Goal: Task Accomplishment & Management: Use online tool/utility

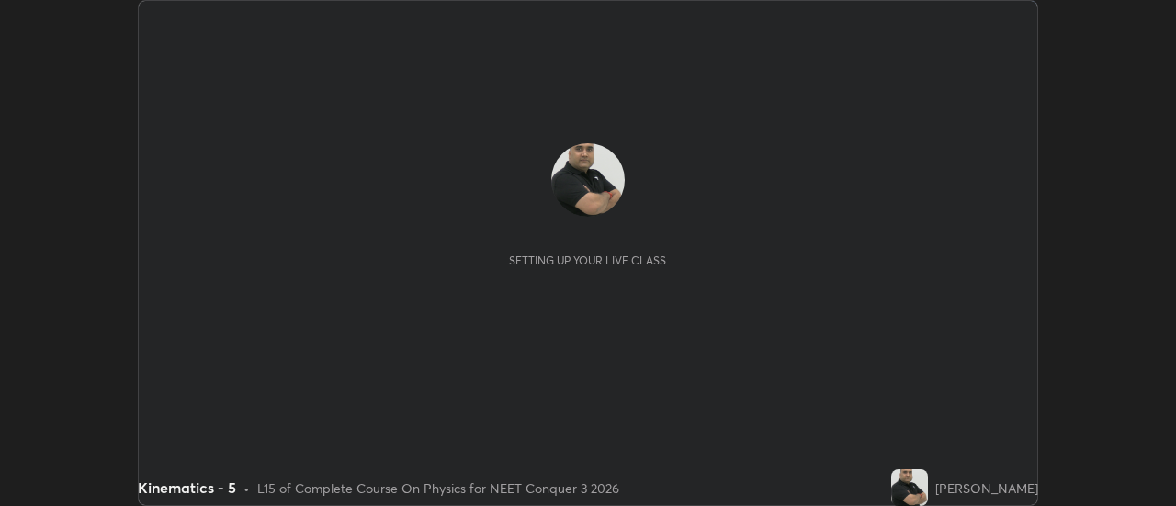
scroll to position [506, 1175]
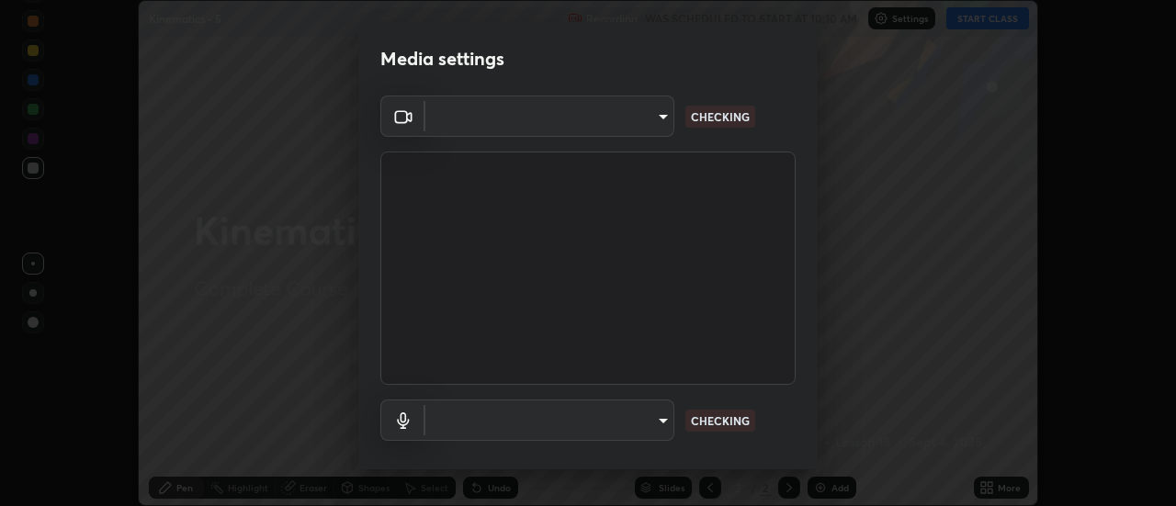
type input "cf8053163bb2f7d6ecf3d6bd7b4235d237b850a42bc303a0614f26eb784a67d0"
type input "communications"
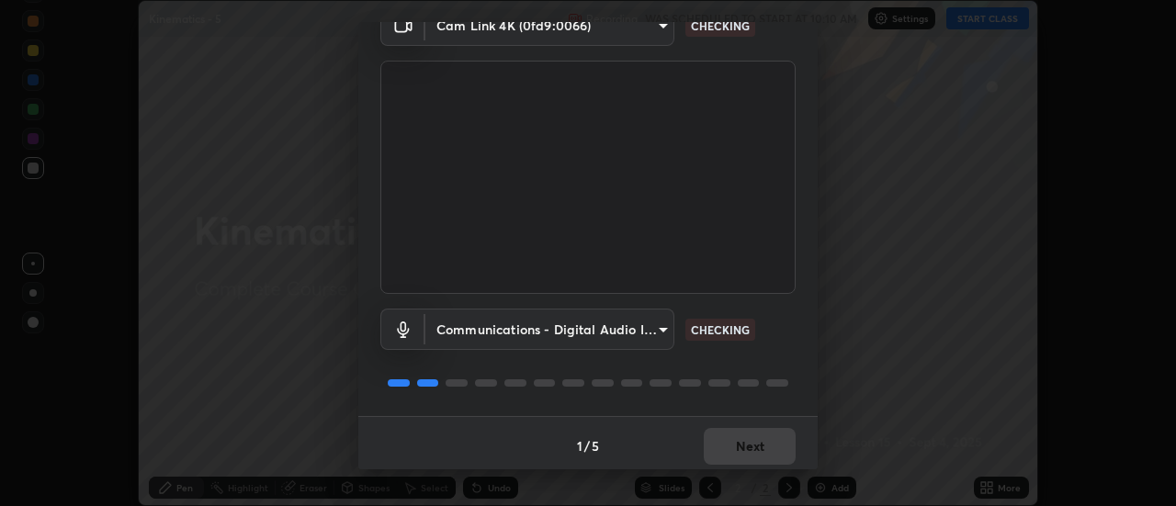
scroll to position [96, 0]
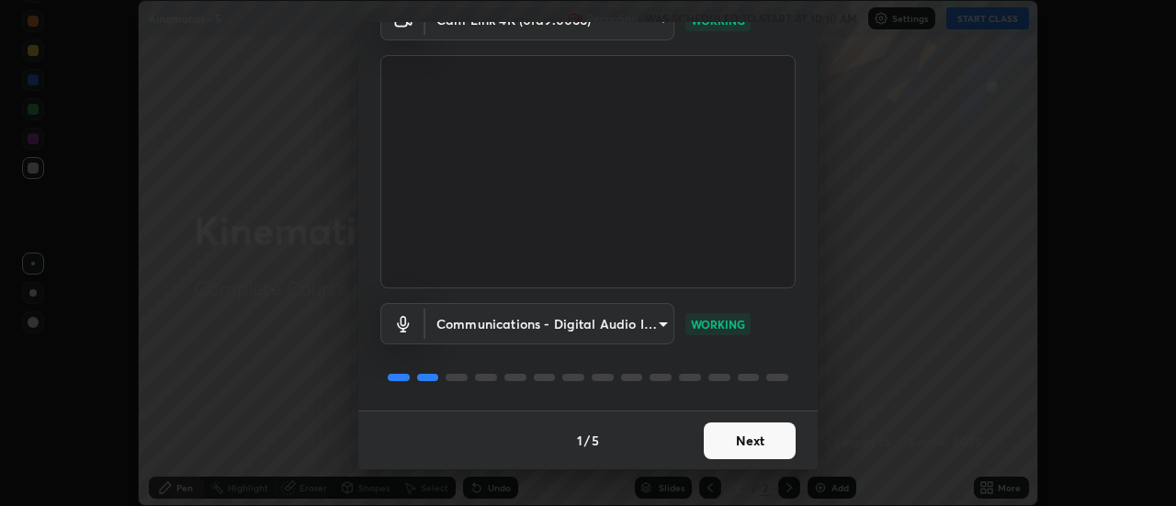
click at [764, 438] on button "Next" at bounding box center [750, 441] width 92 height 37
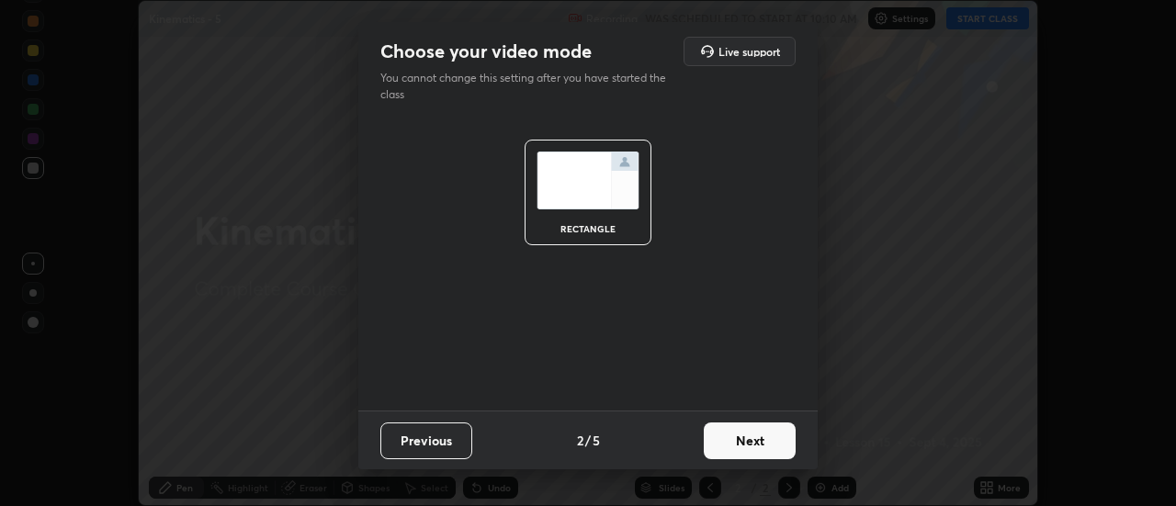
click at [769, 442] on button "Next" at bounding box center [750, 441] width 92 height 37
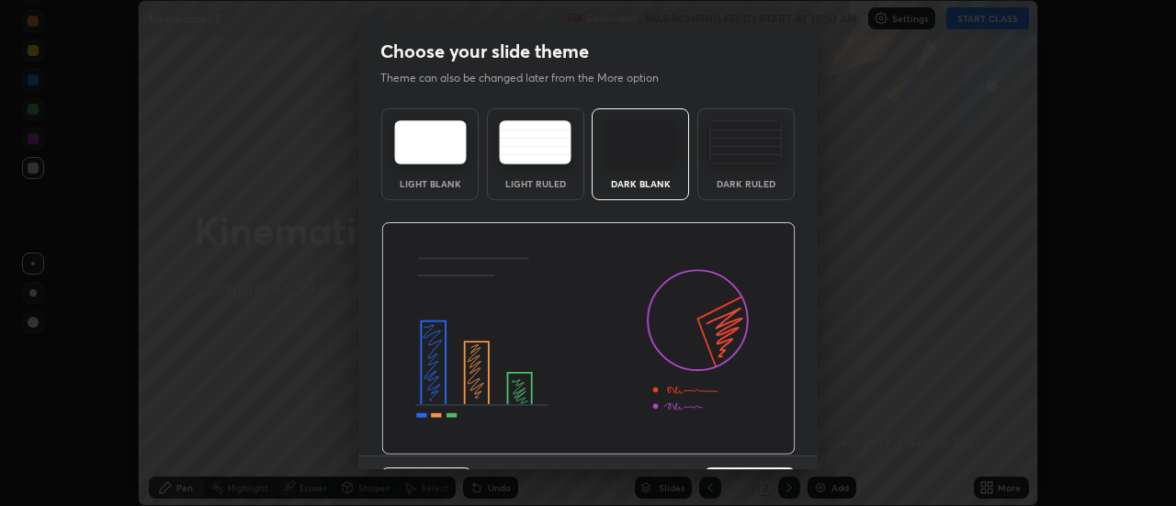
scroll to position [45, 0]
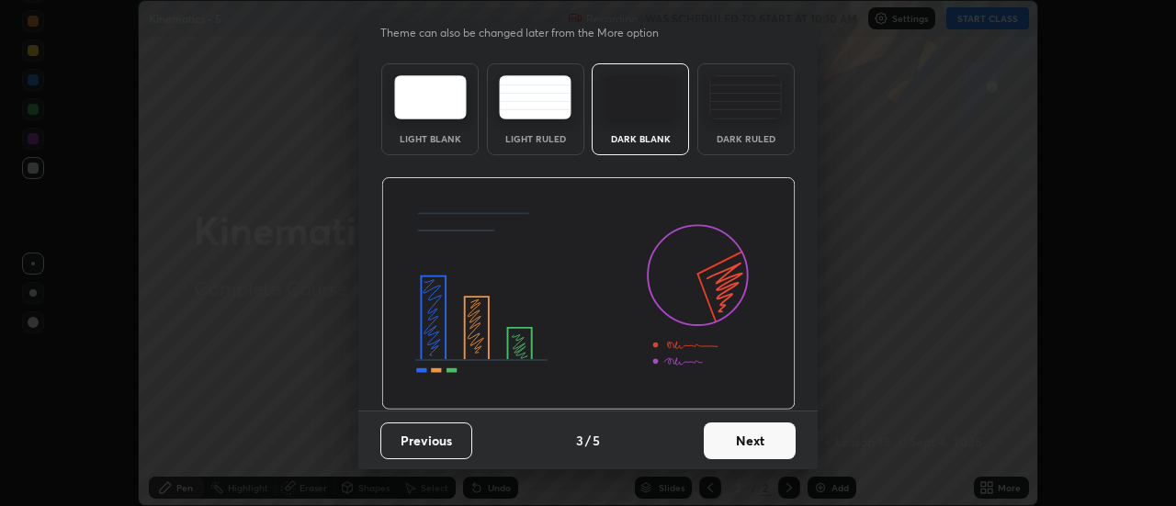
click at [759, 437] on button "Next" at bounding box center [750, 441] width 92 height 37
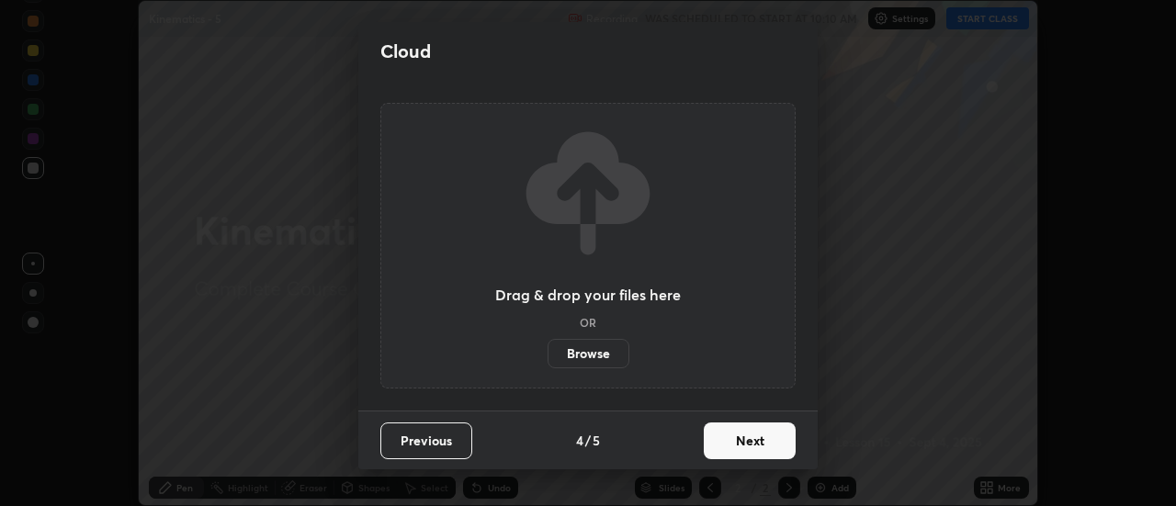
click at [773, 440] on button "Next" at bounding box center [750, 441] width 92 height 37
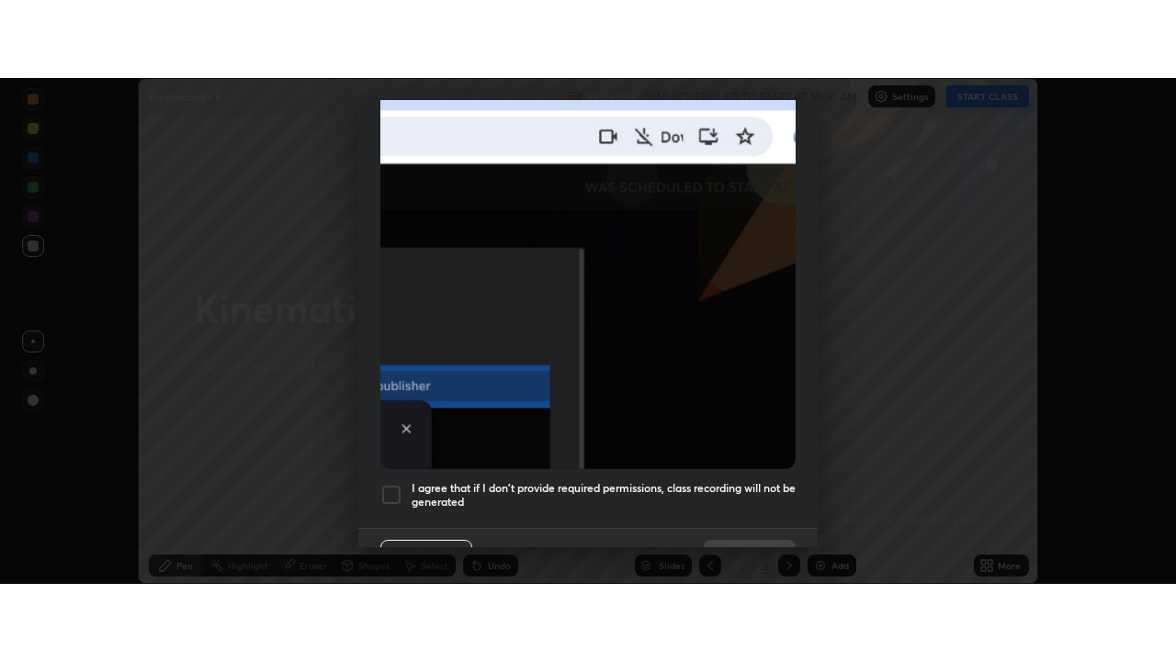
scroll to position [471, 0]
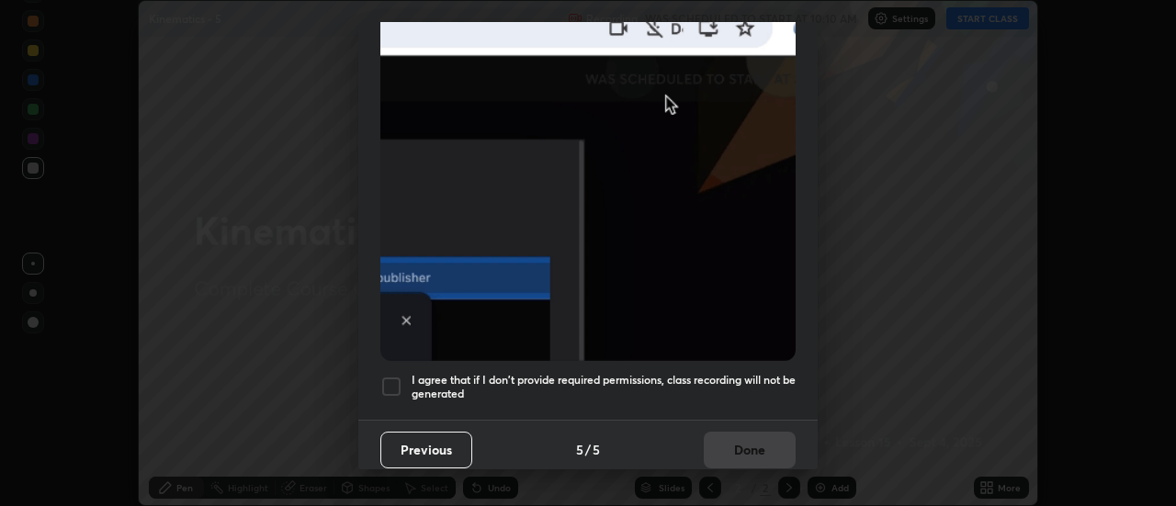
click at [394, 376] on div at bounding box center [391, 387] width 22 height 22
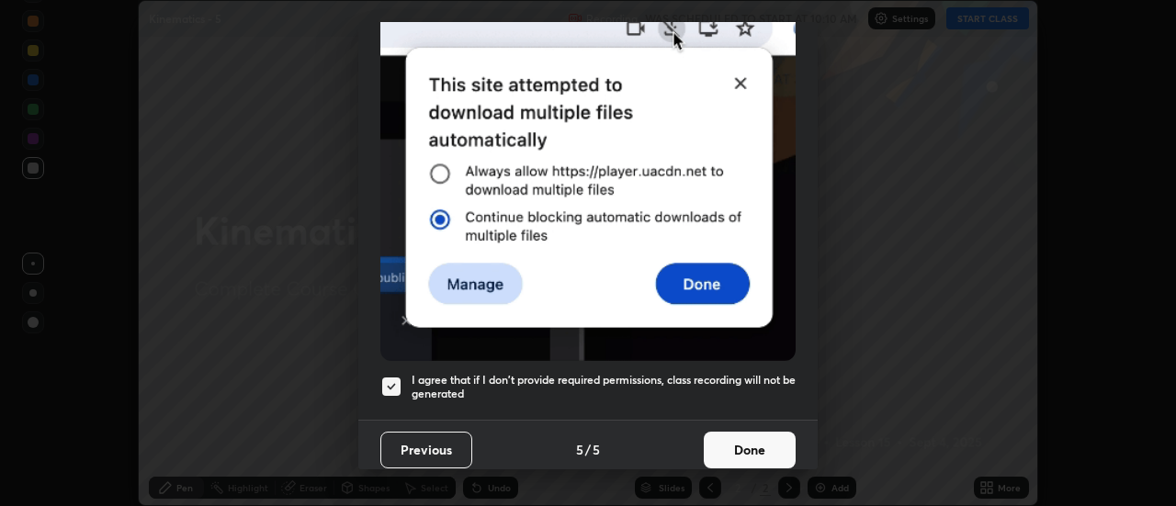
click at [747, 442] on button "Done" at bounding box center [750, 450] width 92 height 37
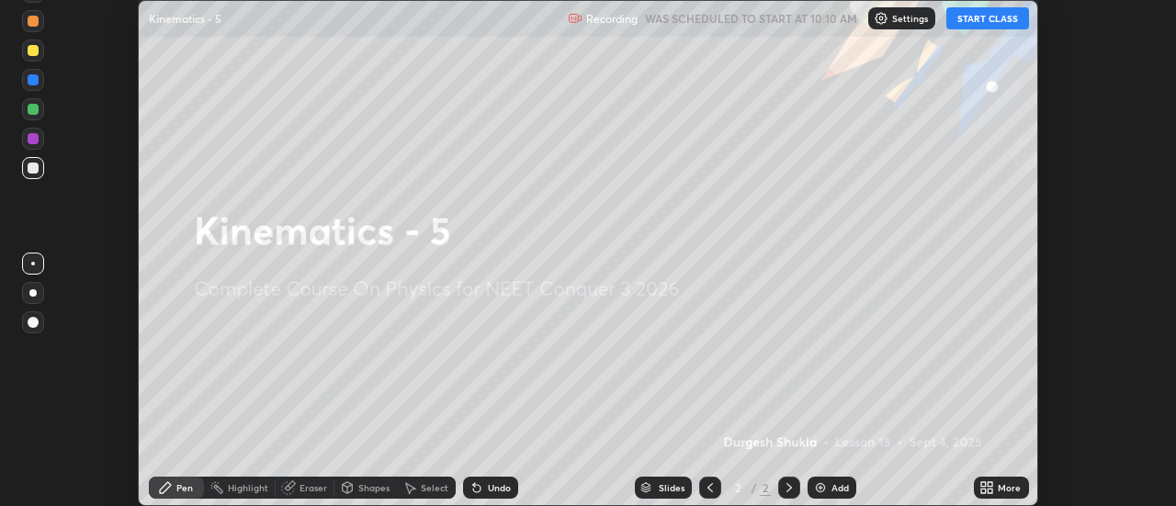
click at [989, 18] on button "START CLASS" at bounding box center [987, 18] width 83 height 22
click at [822, 485] on img at bounding box center [820, 487] width 15 height 15
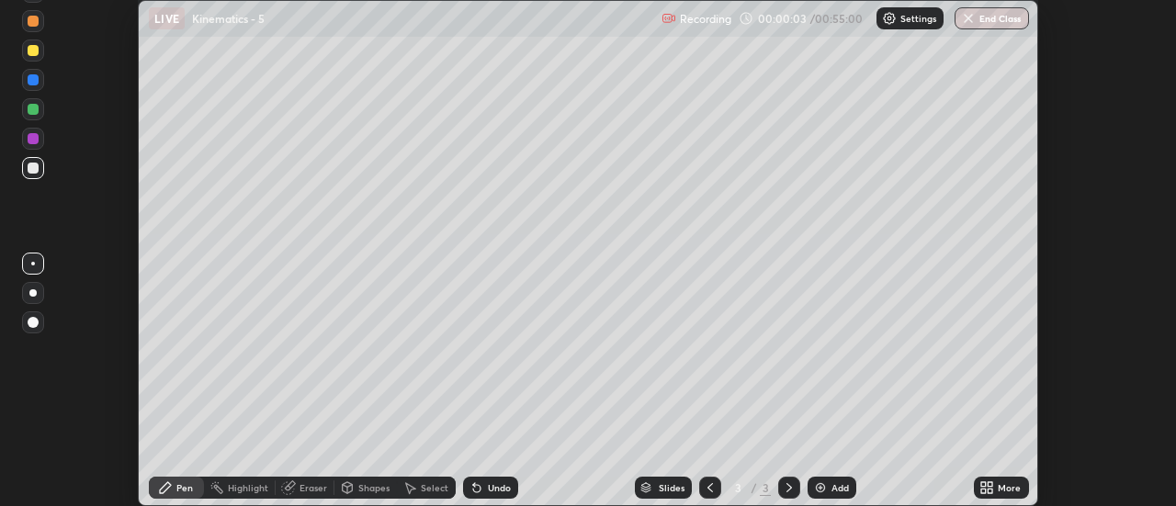
click at [990, 487] on icon at bounding box center [986, 487] width 15 height 15
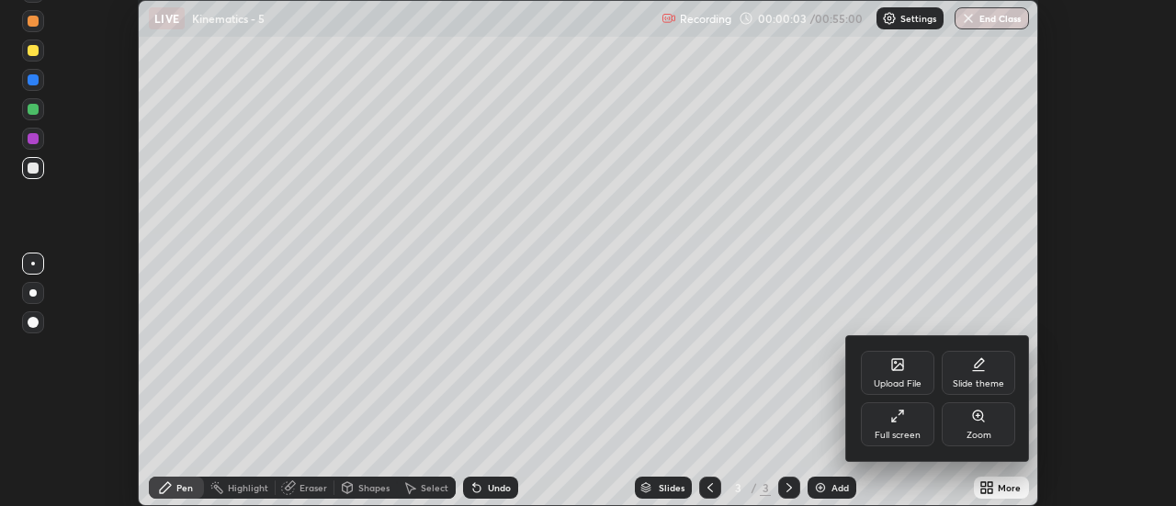
click at [906, 423] on div "Full screen" at bounding box center [897, 424] width 73 height 44
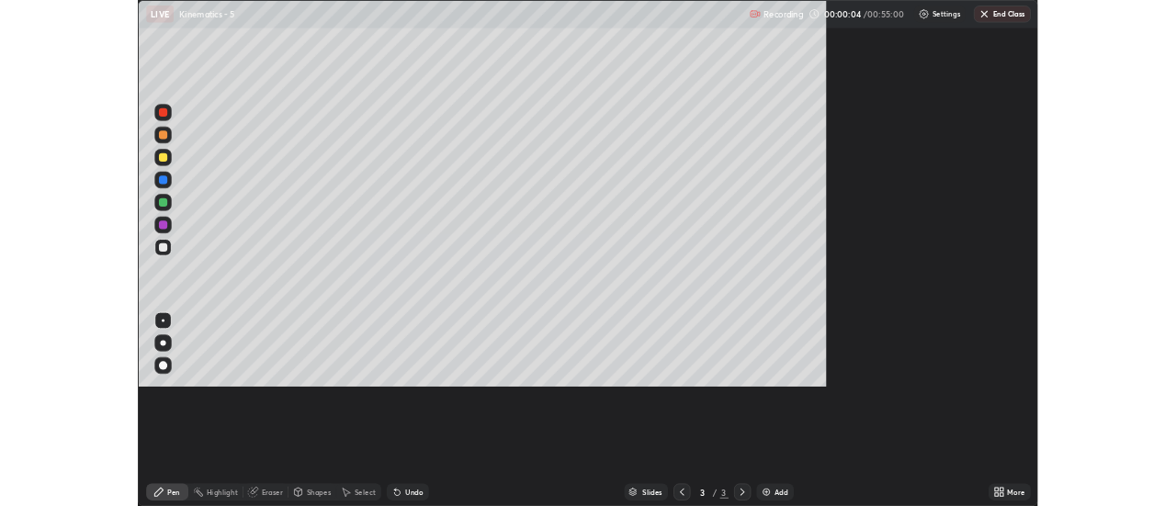
scroll to position [661, 1176]
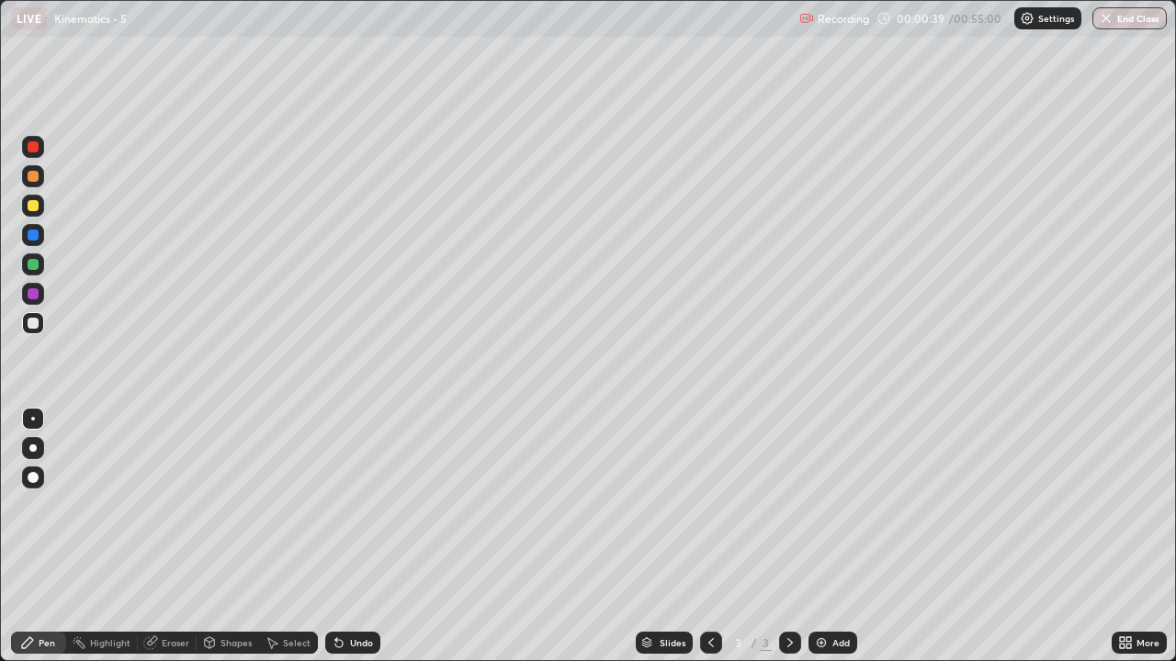
click at [33, 210] on div at bounding box center [33, 205] width 11 height 11
click at [31, 204] on div at bounding box center [33, 205] width 11 height 11
click at [34, 479] on div at bounding box center [33, 477] width 11 height 11
click at [821, 505] on img at bounding box center [821, 643] width 15 height 15
click at [817, 505] on img at bounding box center [821, 643] width 15 height 15
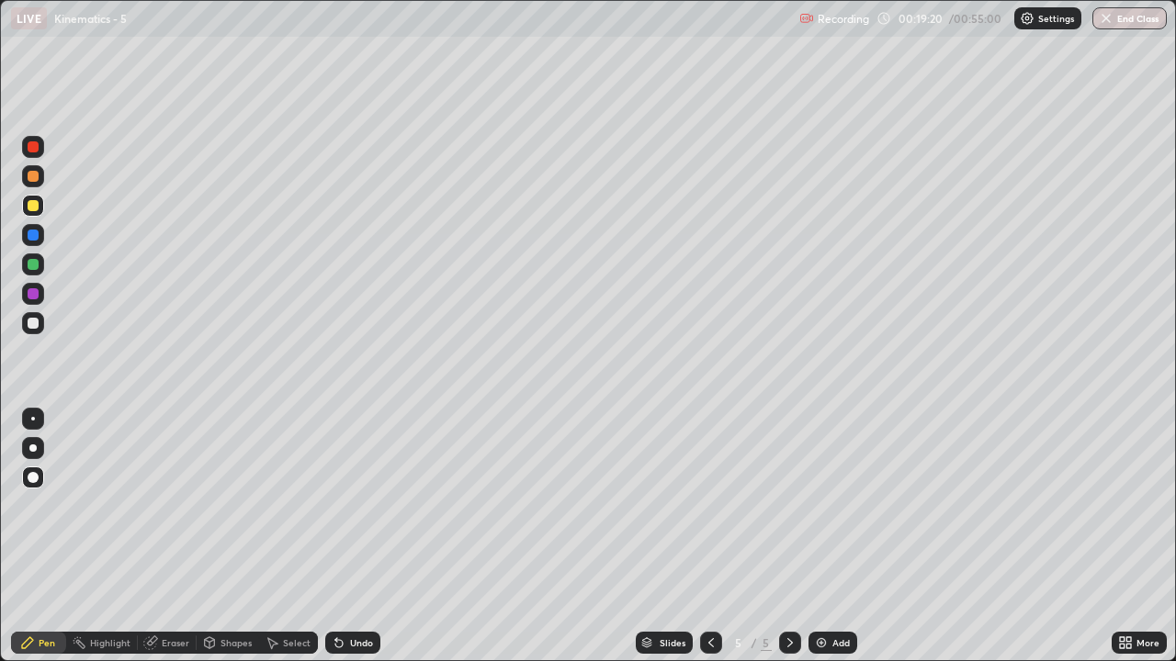
click at [33, 150] on div at bounding box center [33, 146] width 11 height 11
click at [829, 505] on div "Add" at bounding box center [832, 643] width 49 height 22
click at [33, 209] on div at bounding box center [33, 205] width 11 height 11
click at [30, 175] on div at bounding box center [33, 176] width 11 height 11
click at [34, 207] on div at bounding box center [33, 205] width 11 height 11
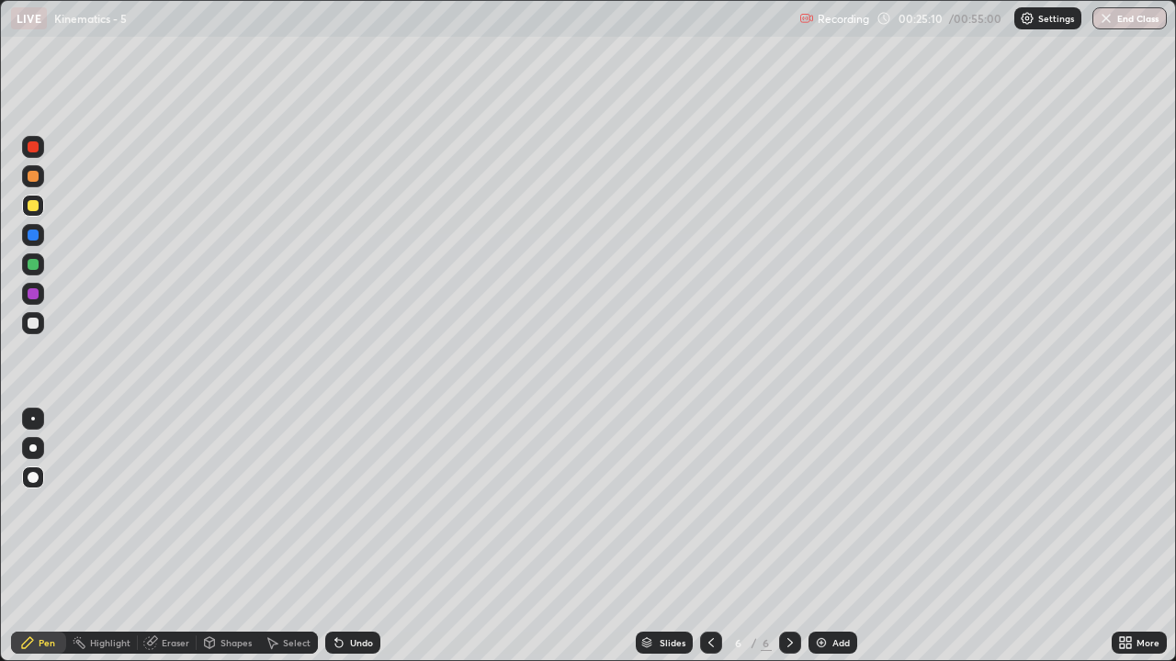
click at [33, 178] on div at bounding box center [33, 176] width 11 height 11
click at [709, 505] on icon at bounding box center [711, 643] width 15 height 15
click at [788, 505] on icon at bounding box center [790, 643] width 15 height 15
click at [817, 505] on img at bounding box center [821, 643] width 15 height 15
click at [171, 505] on div "Eraser" at bounding box center [176, 642] width 28 height 9
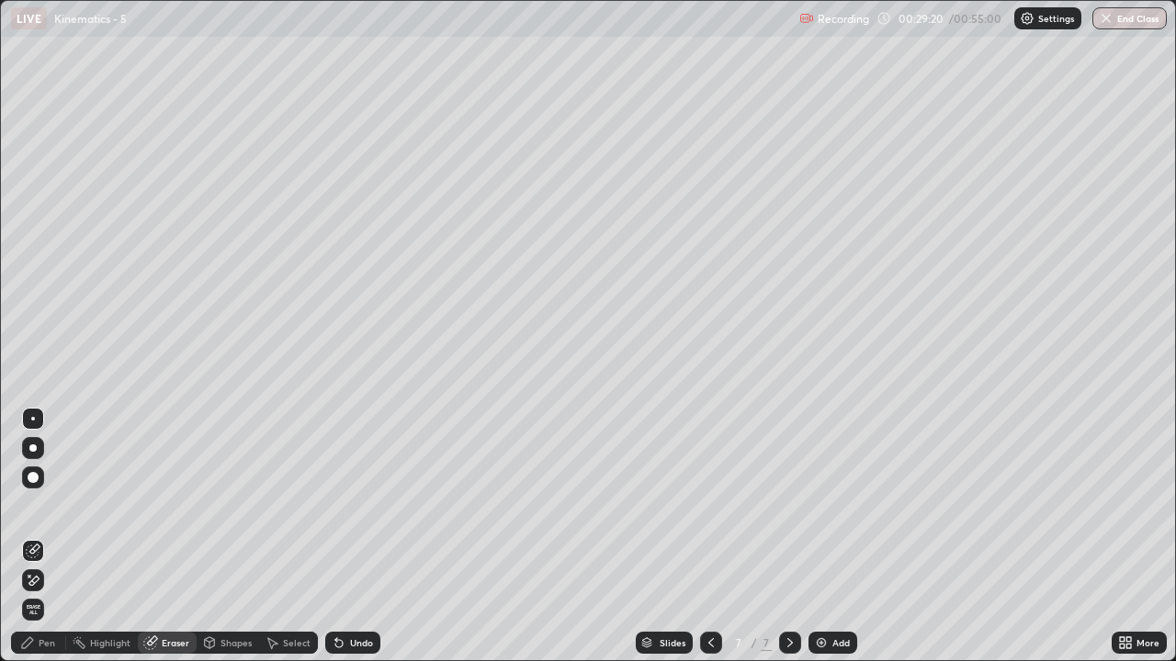
click at [39, 505] on div "Pen" at bounding box center [47, 642] width 17 height 9
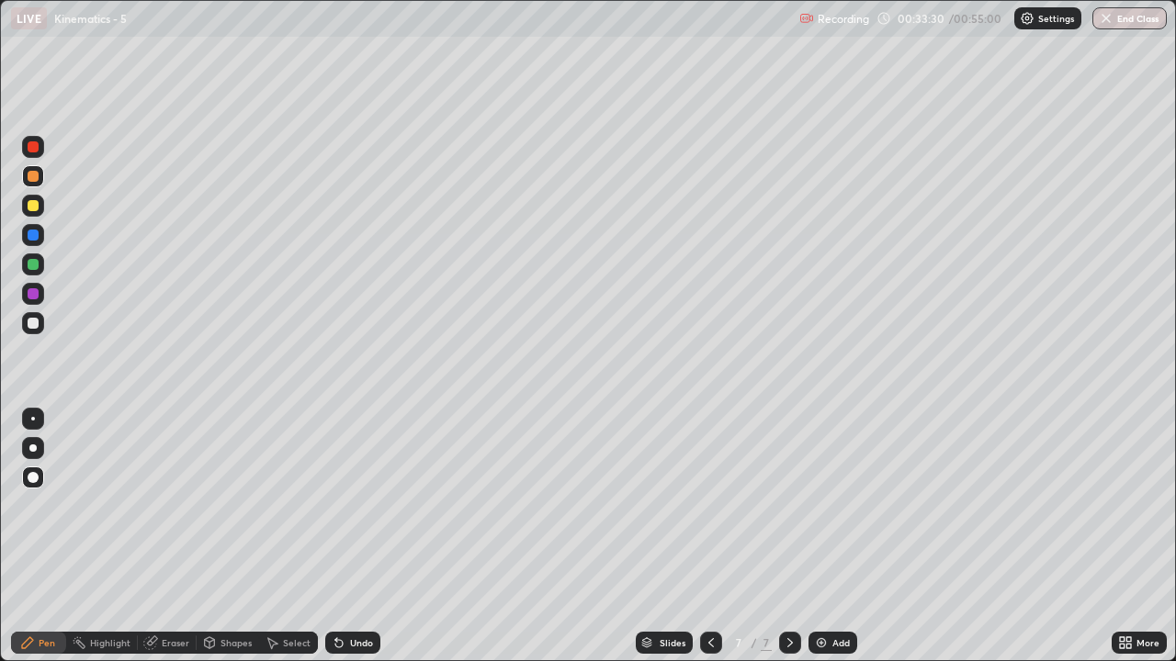
click at [35, 208] on div at bounding box center [33, 205] width 11 height 11
click at [34, 148] on div at bounding box center [33, 146] width 11 height 11
click at [174, 505] on div "Eraser" at bounding box center [176, 642] width 28 height 9
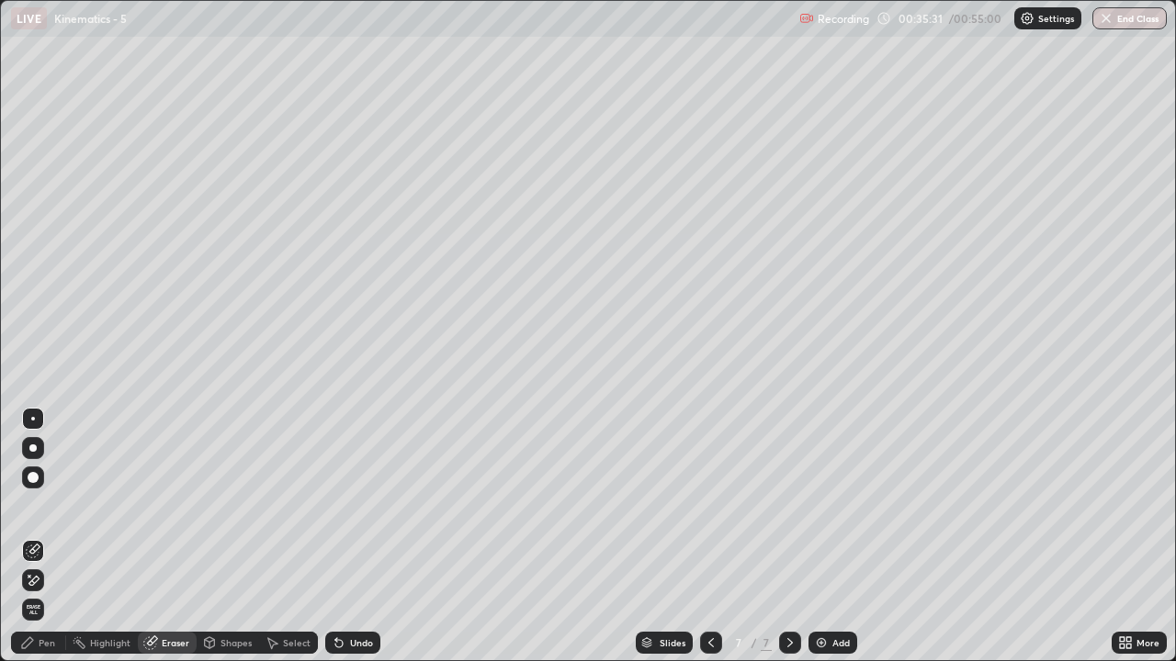
click at [47, 505] on div "Pen" at bounding box center [47, 642] width 17 height 9
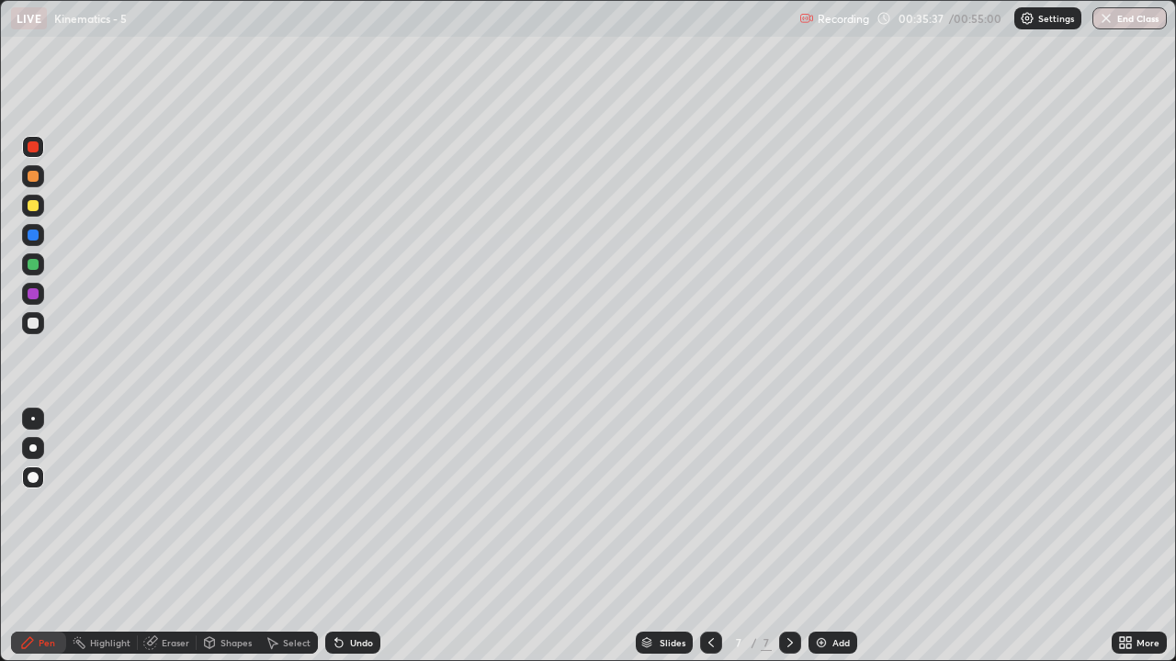
click at [33, 208] on div at bounding box center [33, 205] width 11 height 11
click at [34, 322] on div at bounding box center [33, 323] width 11 height 11
click at [175, 505] on div "Eraser" at bounding box center [176, 642] width 28 height 9
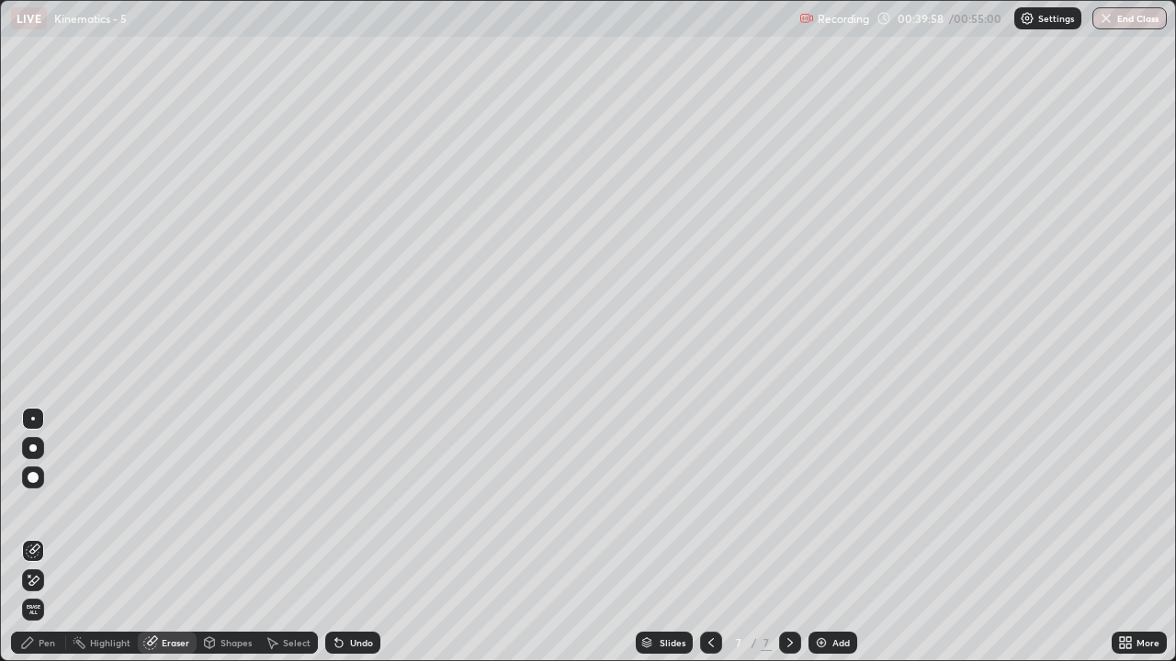
click at [53, 505] on div "Pen" at bounding box center [47, 642] width 17 height 9
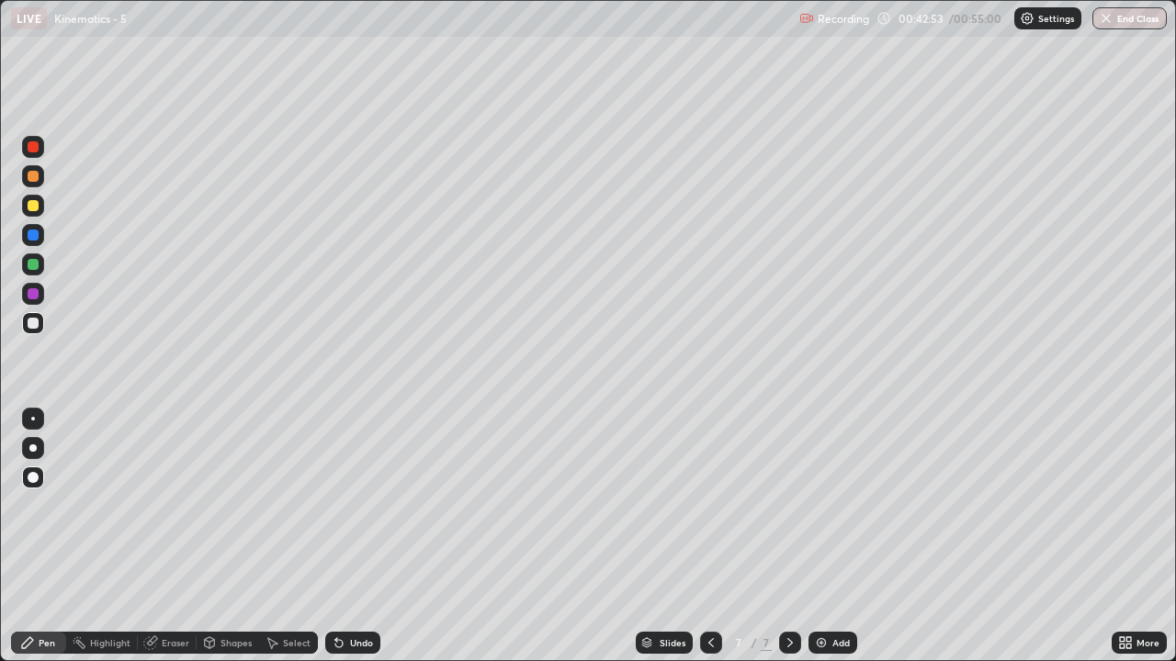
click at [829, 505] on div "Add" at bounding box center [832, 643] width 49 height 22
click at [38, 209] on div at bounding box center [33, 205] width 11 height 11
click at [1118, 17] on button "End Class" at bounding box center [1130, 18] width 73 height 22
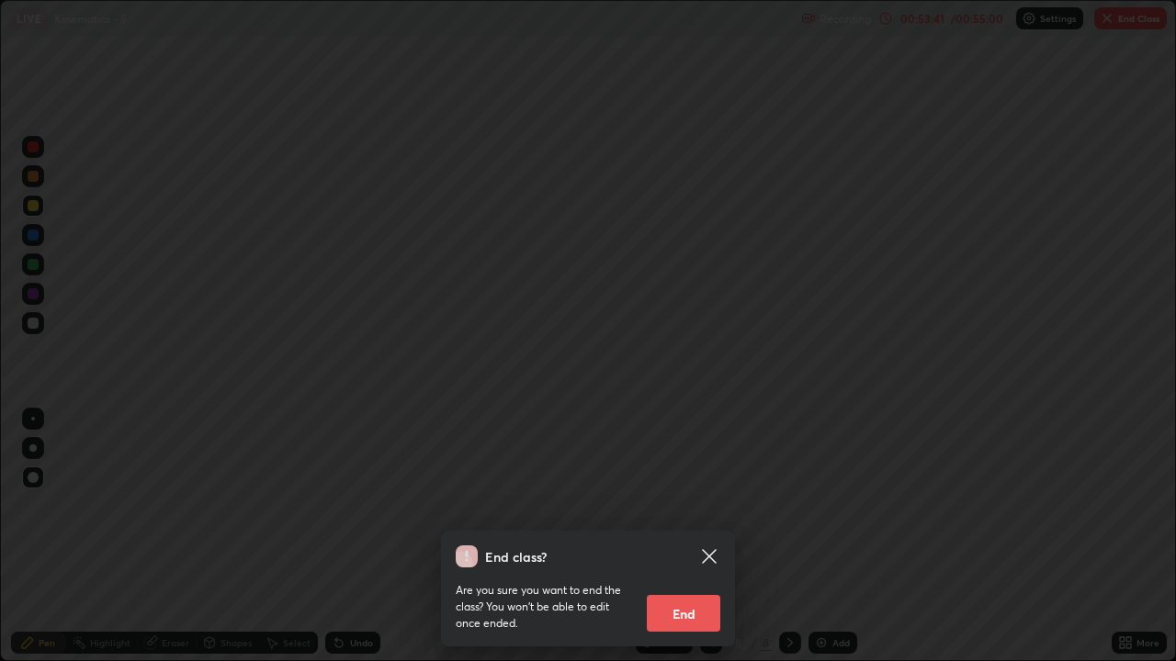
click at [671, 505] on button "End" at bounding box center [683, 613] width 73 height 37
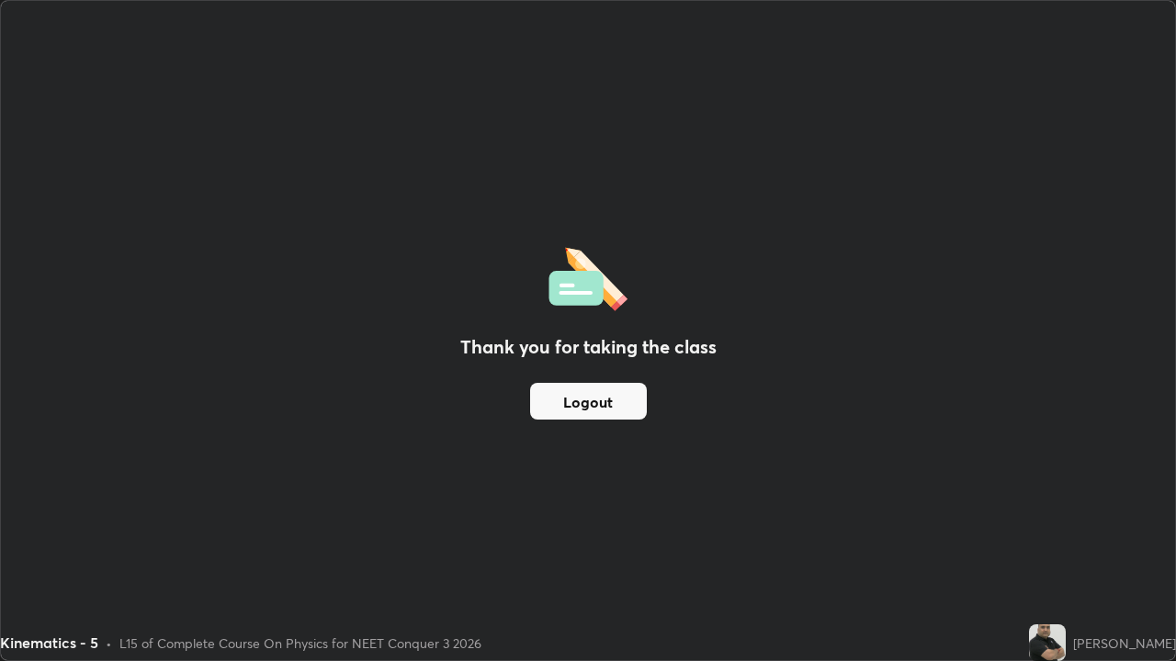
click at [606, 393] on button "Logout" at bounding box center [588, 401] width 117 height 37
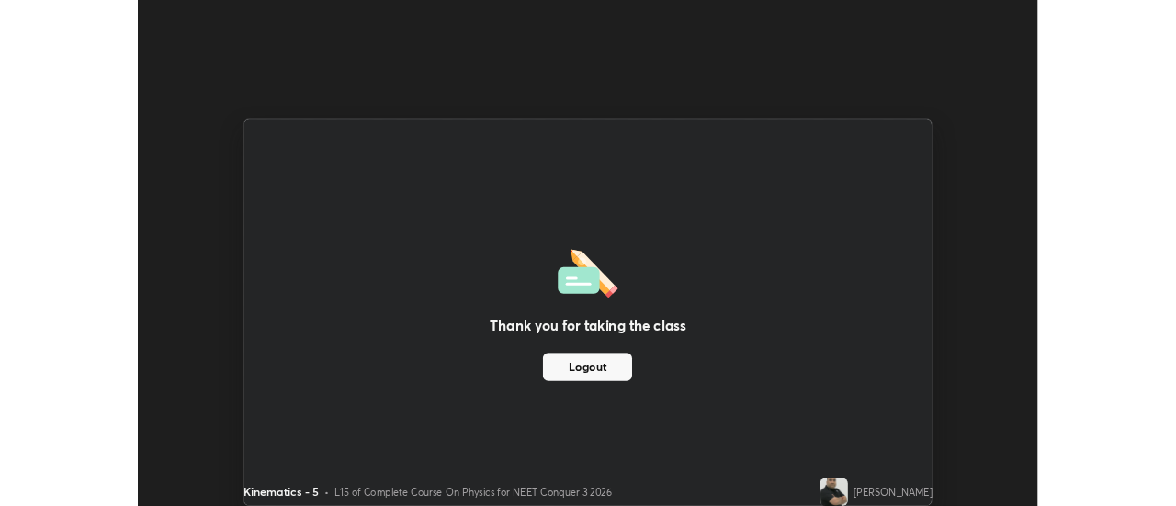
scroll to position [91346, 90676]
